Goal: Information Seeking & Learning: Learn about a topic

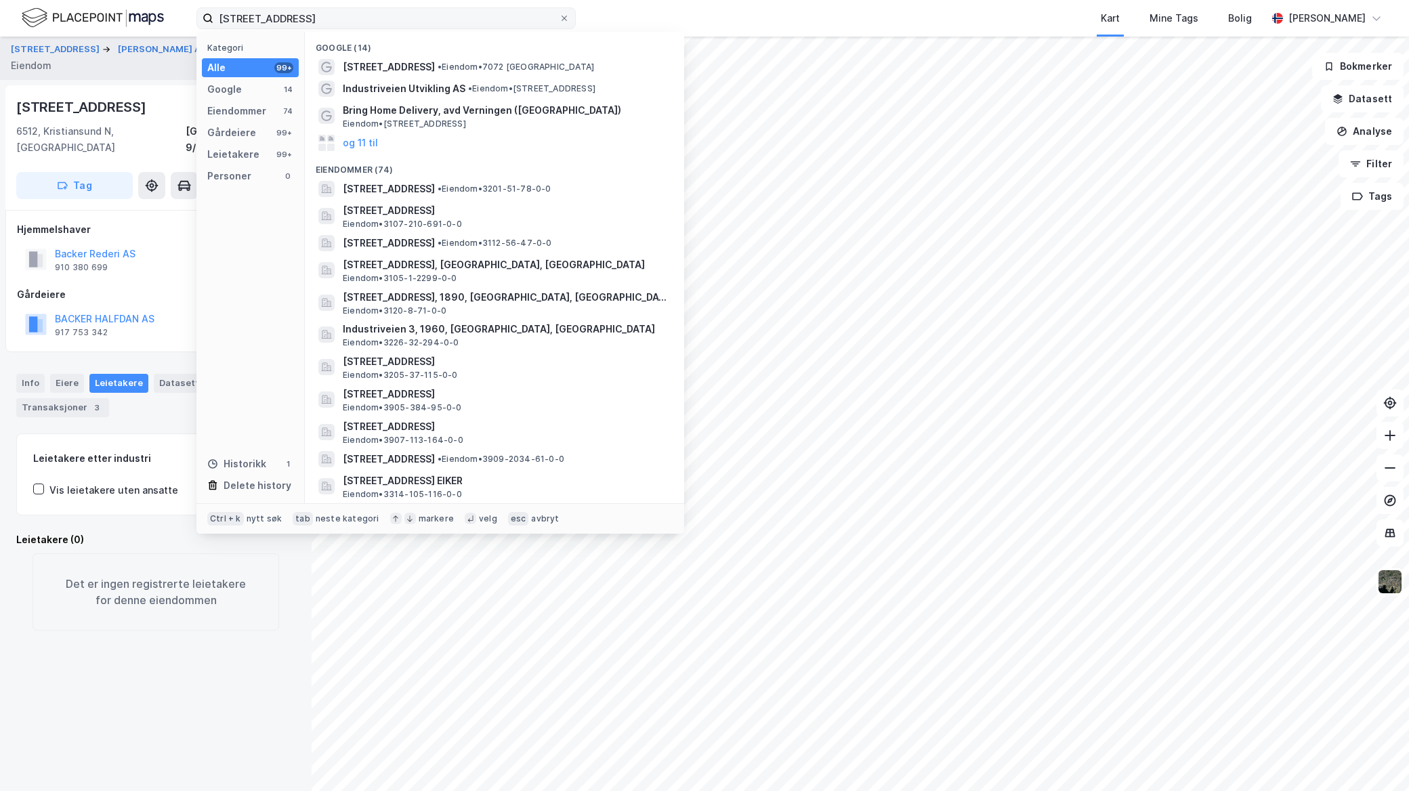
click at [570, 14] on label "[STREET_ADDRESS]" at bounding box center [385, 18] width 379 height 22
click at [559, 14] on input "[STREET_ADDRESS]" at bounding box center [386, 18] width 346 height 20
click at [569, 16] on span at bounding box center [564, 18] width 11 height 11
click at [559, 16] on input "[STREET_ADDRESS]" at bounding box center [386, 18] width 346 height 20
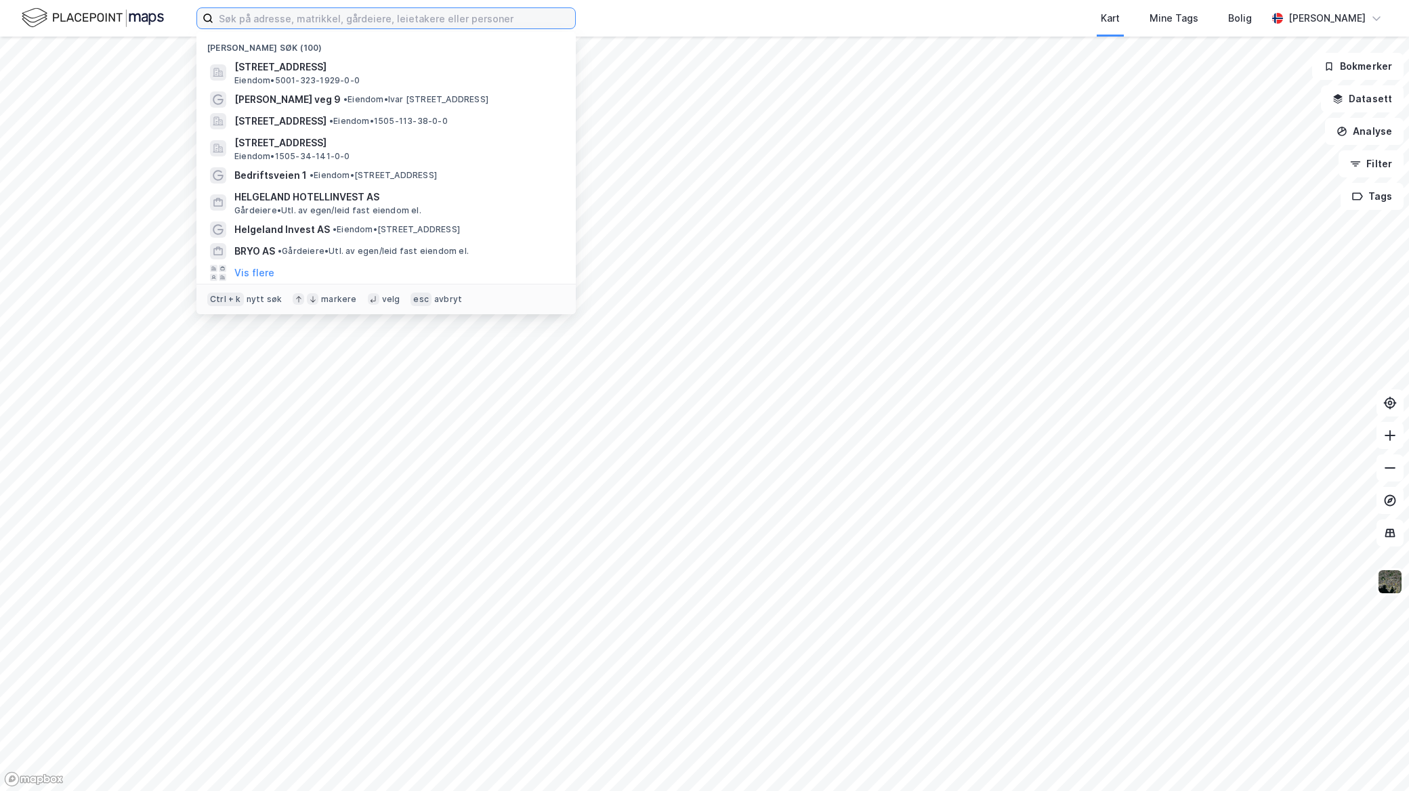
click at [569, 21] on input at bounding box center [394, 18] width 362 height 20
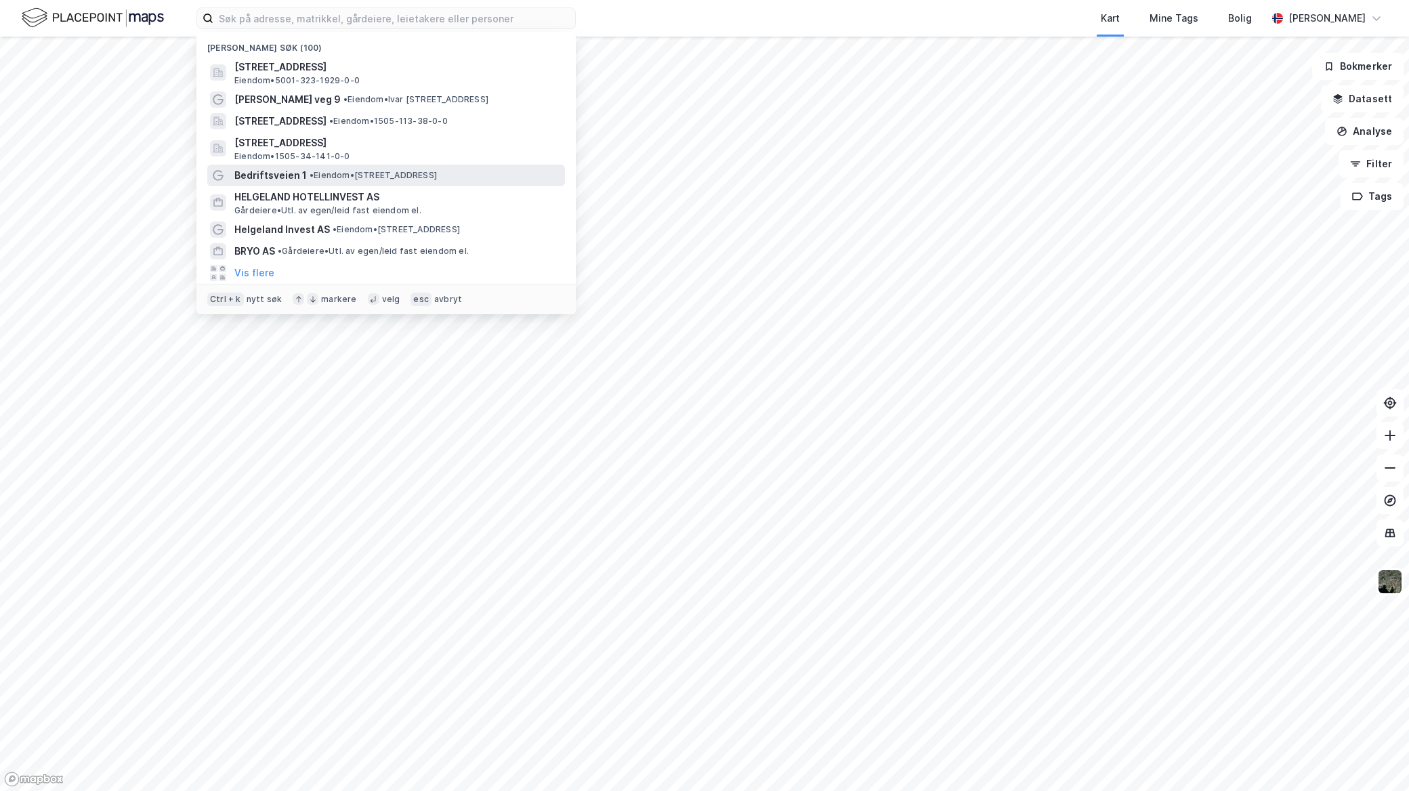
click at [378, 176] on span "• Eiendom • [STREET_ADDRESS]" at bounding box center [373, 175] width 127 height 11
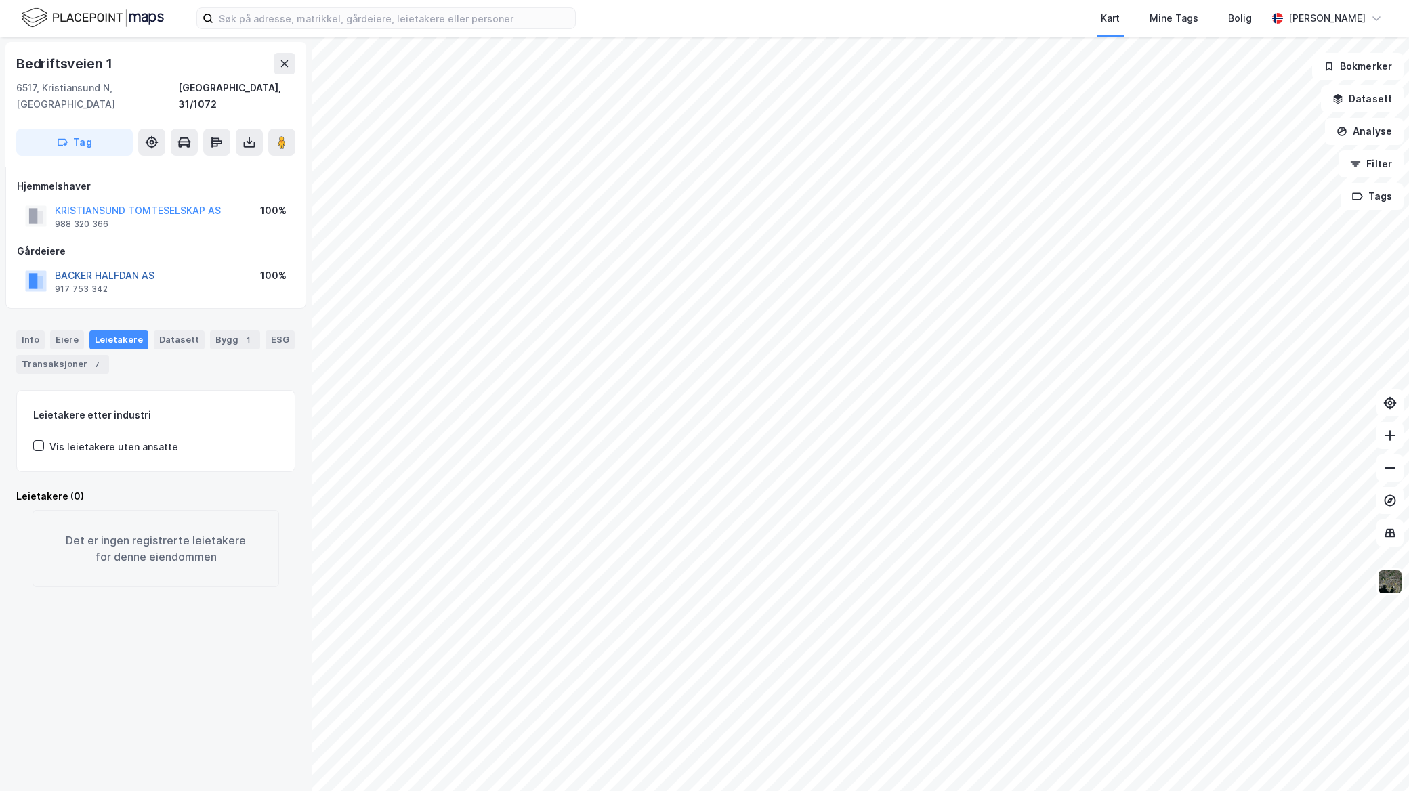
click at [0, 0] on button "BACKER HALFDAN AS" at bounding box center [0, 0] width 0 height 0
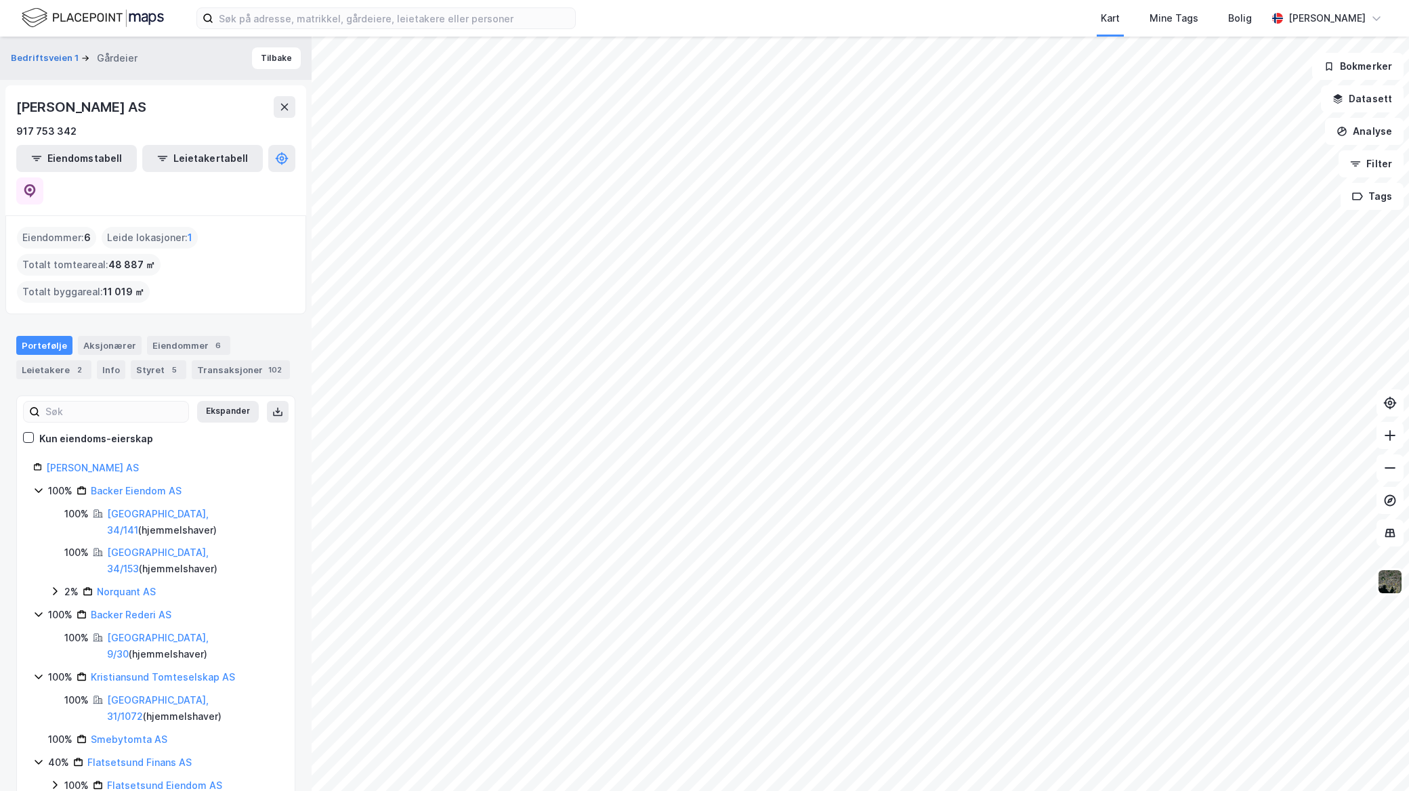
click at [140, 227] on div "Eiendommer : 6 Leide lokasjoner : 1 Totalt tomteareal : 48 887 ㎡ Totalt byggare…" at bounding box center [156, 265] width 278 height 76
click at [182, 671] on link "Kristiansund Tomteselskap AS" at bounding box center [163, 677] width 144 height 12
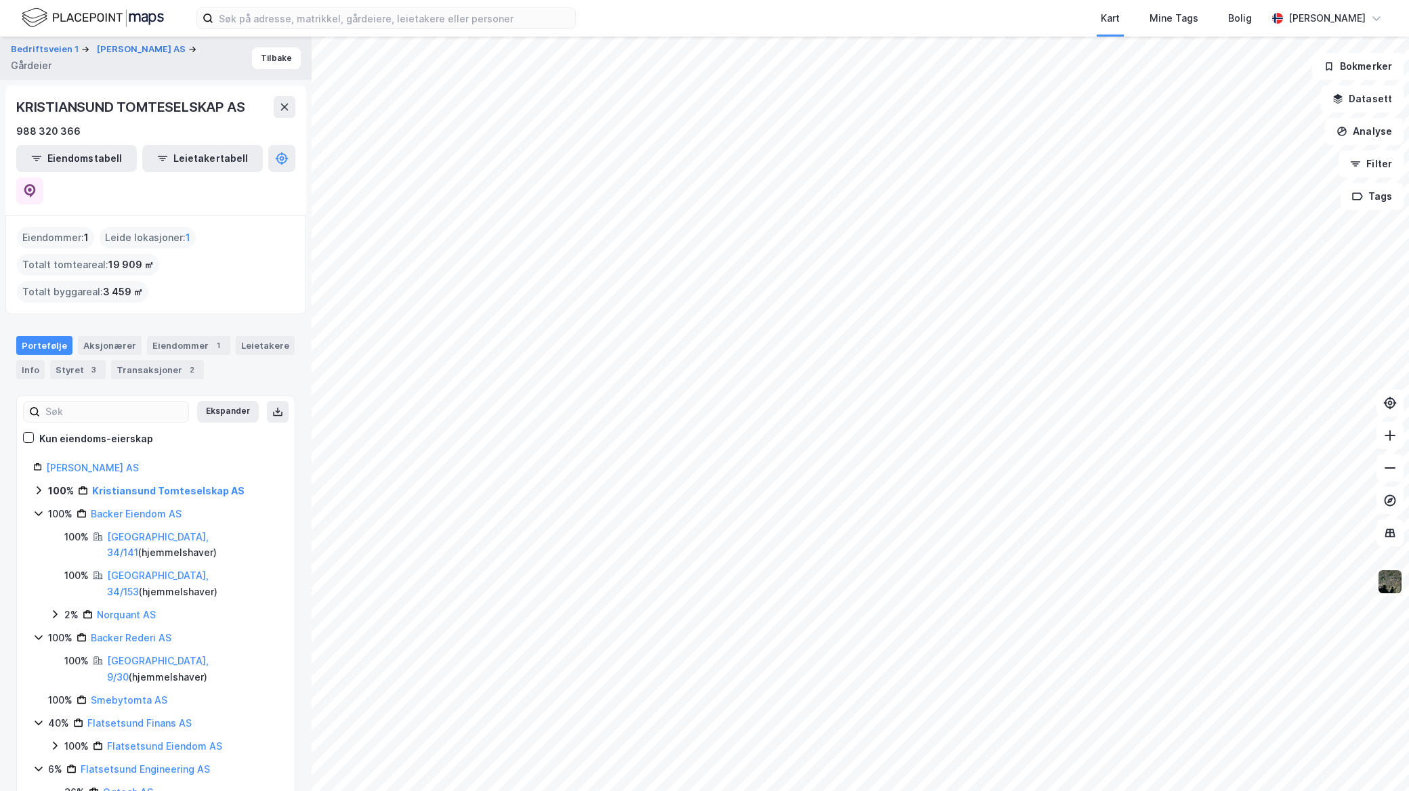
click at [39, 485] on icon at bounding box center [38, 490] width 11 height 11
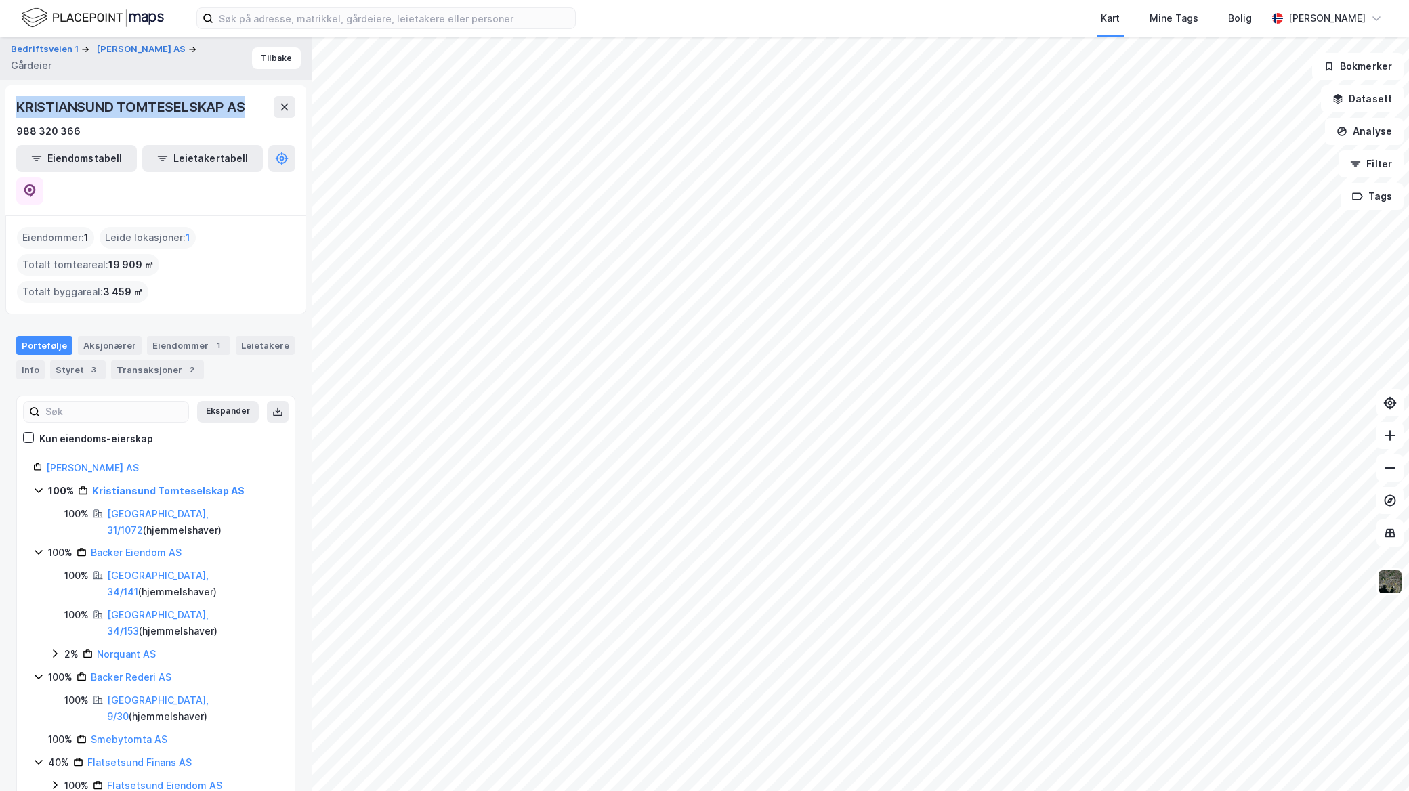
drag, startPoint x: 246, startPoint y: 104, endPoint x: 20, endPoint y: 108, distance: 225.6
click at [20, 108] on div "KRISTIANSUND TOMTESELSKAP AS" at bounding box center [131, 107] width 231 height 22
copy div "KRISTIANSUND TOMTESELSKAP AS"
drag, startPoint x: 190, startPoint y: 51, endPoint x: 91, endPoint y: 45, distance: 98.5
click at [97, 45] on div "[PERSON_NAME] AS" at bounding box center [148, 50] width 102 height 14
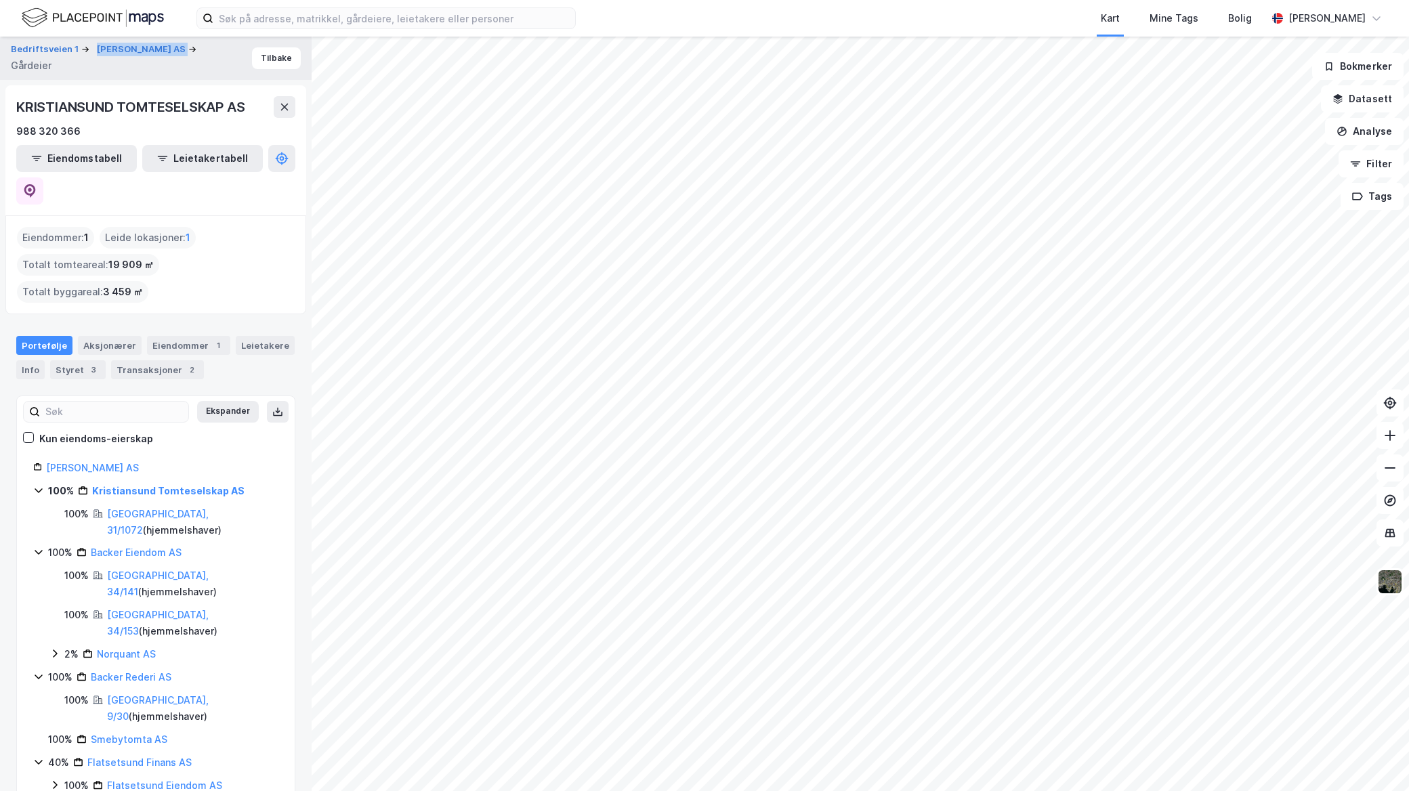
copy div "[PERSON_NAME] AS"
click at [43, 178] on button at bounding box center [29, 191] width 27 height 27
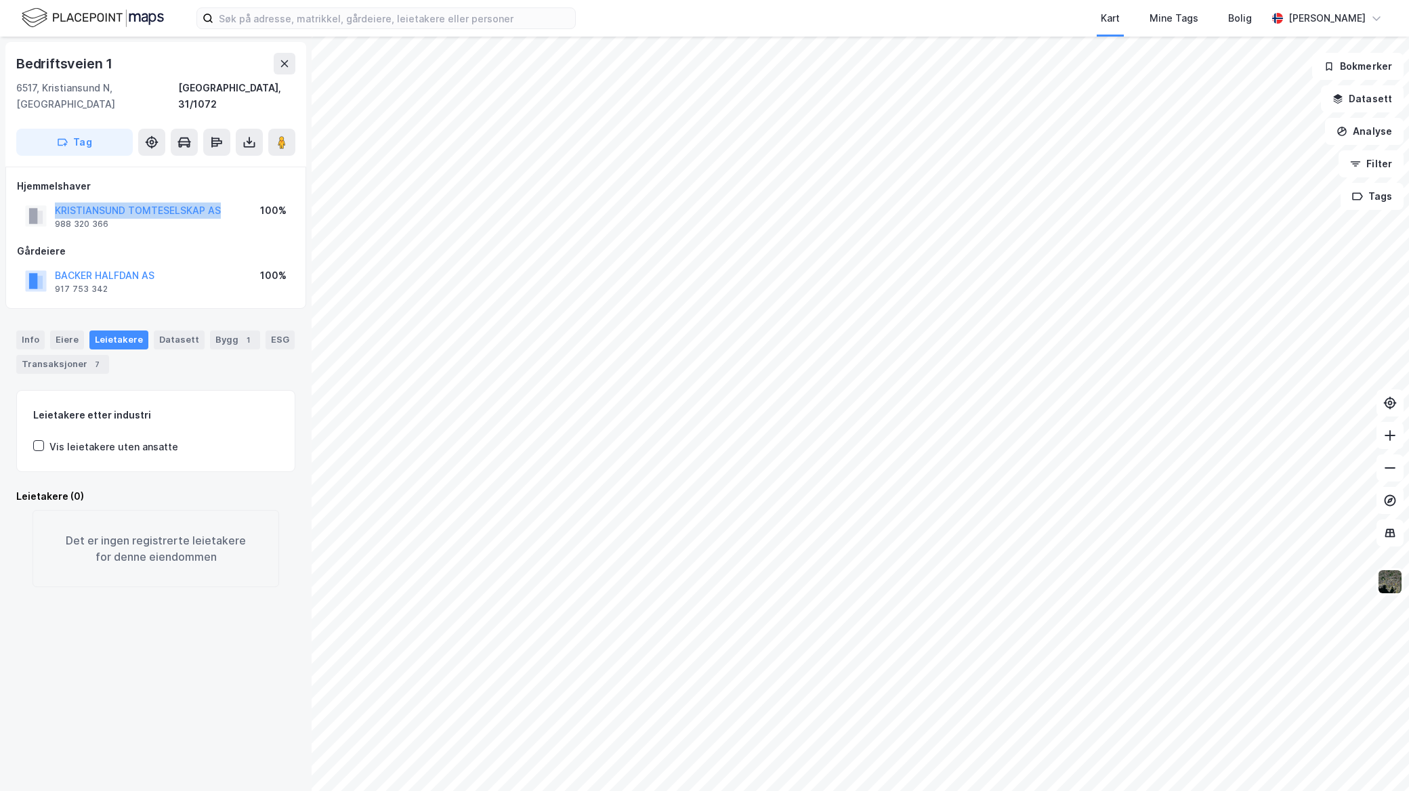
drag, startPoint x: 226, startPoint y: 194, endPoint x: 54, endPoint y: 184, distance: 172.4
click at [54, 200] on div "KRISTIANSUND TOMTESELSKAP AS 988 320 366 100%" at bounding box center [156, 216] width 278 height 33
drag, startPoint x: 117, startPoint y: 59, endPoint x: 4, endPoint y: 65, distance: 112.6
click at [4, 65] on div "Bedriftsveien 1 6517, [GEOGRAPHIC_DATA] N, [GEOGRAPHIC_DATA] [GEOGRAPHIC_DATA],…" at bounding box center [156, 414] width 312 height 755
click at [208, 265] on div "[PERSON_NAME] AS 917 753 342 100%" at bounding box center [156, 281] width 278 height 33
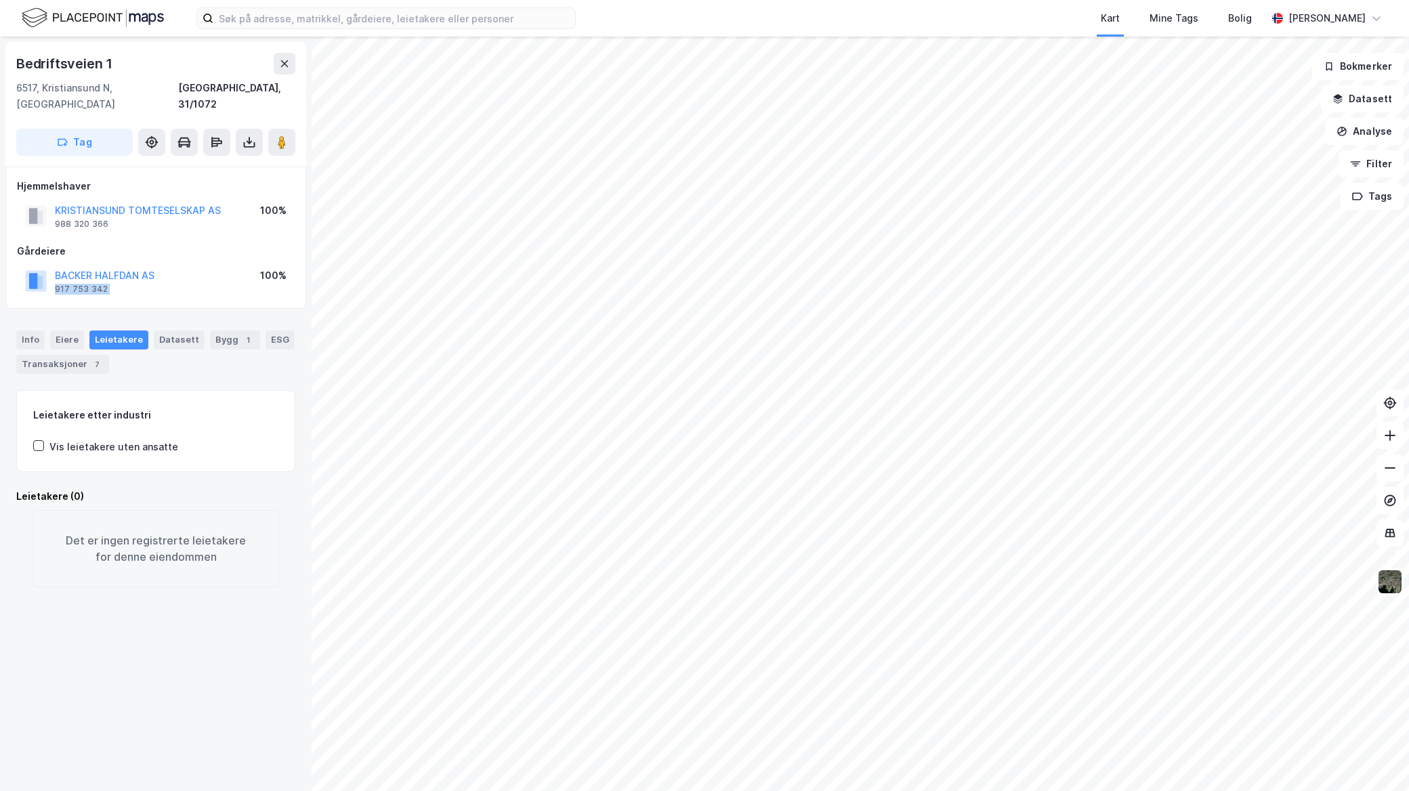
click at [180, 265] on div "[PERSON_NAME] AS 917 753 342 100%" at bounding box center [156, 281] width 278 height 33
drag, startPoint x: 51, startPoint y: 256, endPoint x: 172, endPoint y: 255, distance: 120.6
click at [172, 265] on div "[PERSON_NAME] AS 917 753 342 100%" at bounding box center [156, 281] width 278 height 33
copy button "BACKER HALFDAN AS"
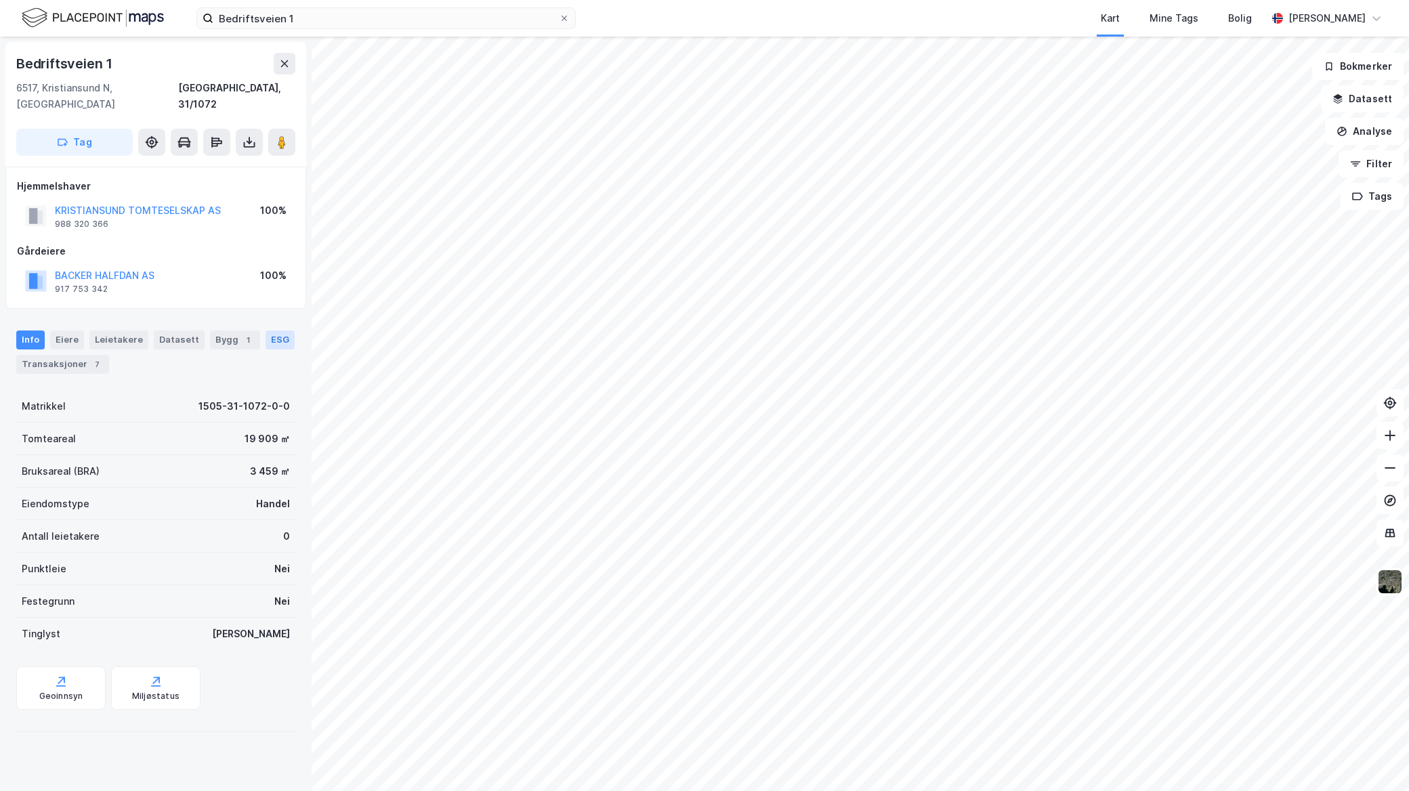
click at [268, 331] on div "ESG" at bounding box center [280, 340] width 29 height 19
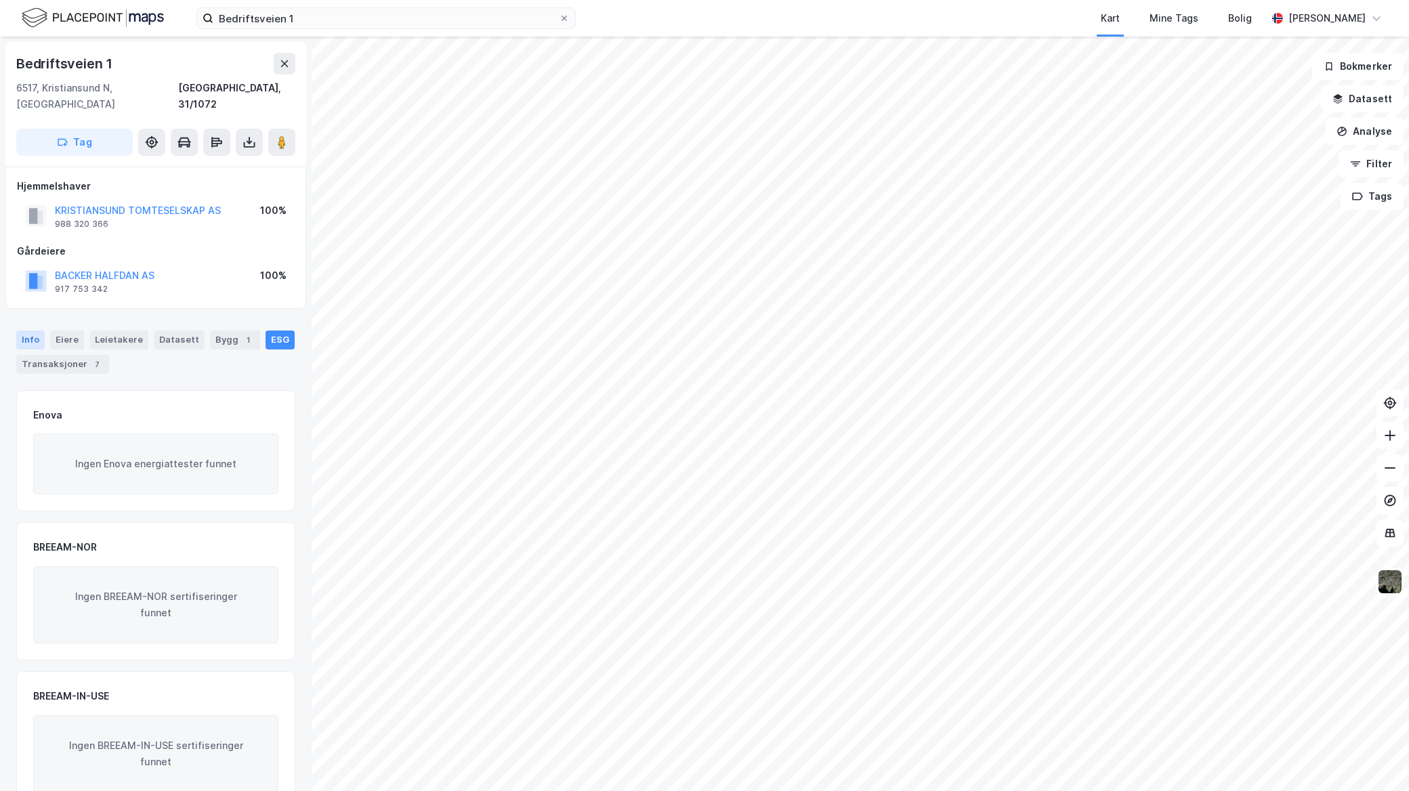
click at [37, 331] on div "Info" at bounding box center [30, 340] width 28 height 19
